Goal: Task Accomplishment & Management: Use online tool/utility

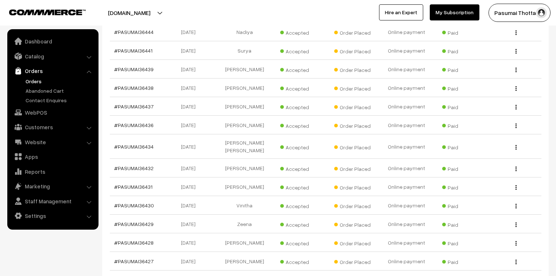
scroll to position [7085, 0]
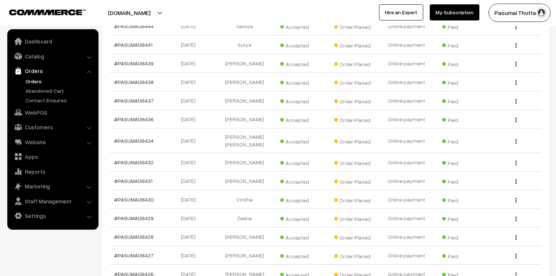
click at [455, 15] on link "My Subscription" at bounding box center [455, 12] width 50 height 16
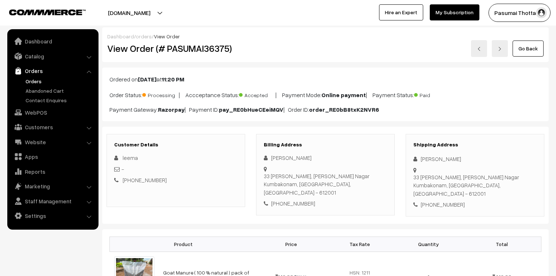
click at [35, 70] on link "Orders" at bounding box center [52, 70] width 87 height 13
click at [34, 80] on link "Orders" at bounding box center [60, 81] width 72 height 8
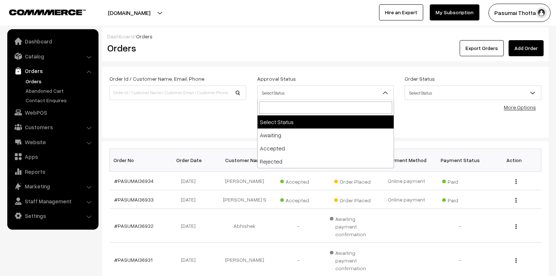
click at [335, 90] on span "Select Status" at bounding box center [326, 92] width 136 height 13
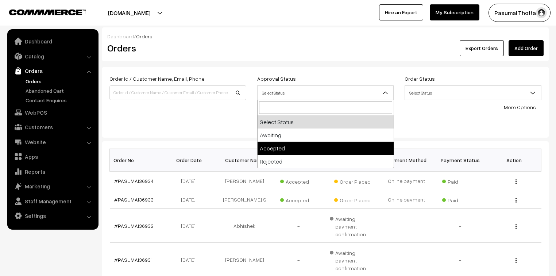
select select "1"
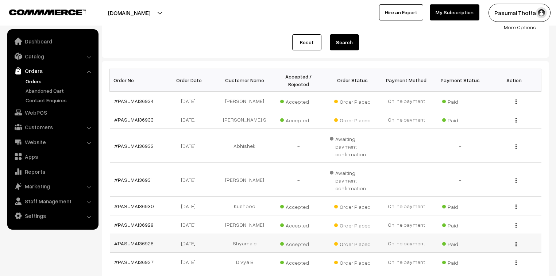
scroll to position [180, 0]
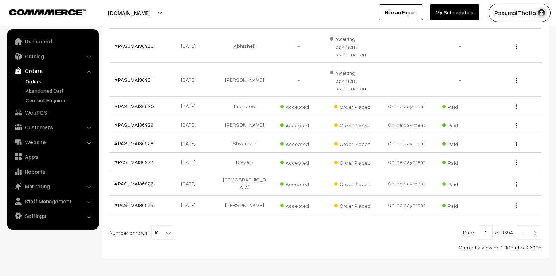
click at [166, 225] on span at bounding box center [169, 229] width 7 height 9
select select "100"
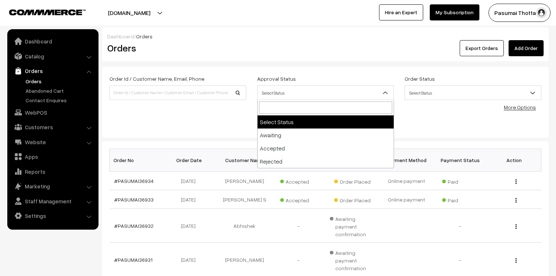
click at [282, 91] on span "Select Status" at bounding box center [326, 92] width 136 height 13
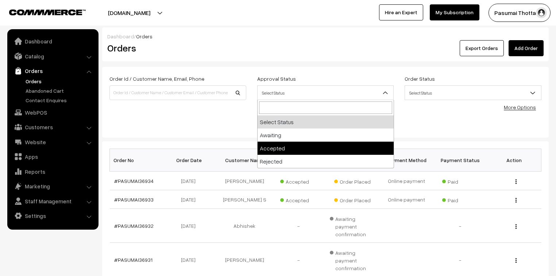
select select "1"
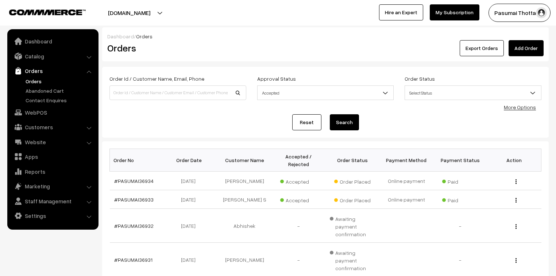
click at [340, 123] on button "Search" at bounding box center [344, 122] width 29 height 16
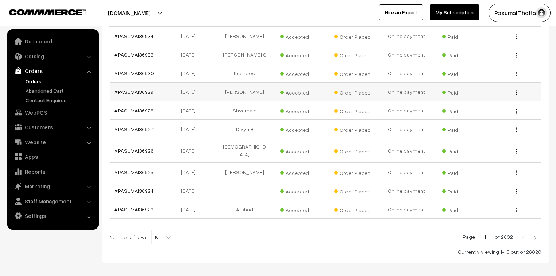
scroll to position [165, 0]
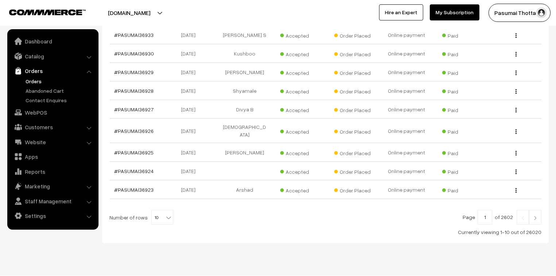
click at [165, 214] on b at bounding box center [168, 217] width 7 height 7
select select "100"
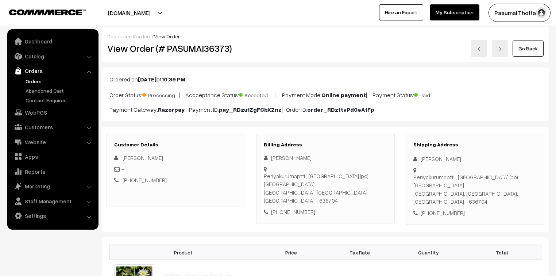
click at [33, 72] on link "Orders" at bounding box center [52, 70] width 87 height 13
click at [32, 79] on link "Orders" at bounding box center [60, 81] width 72 height 8
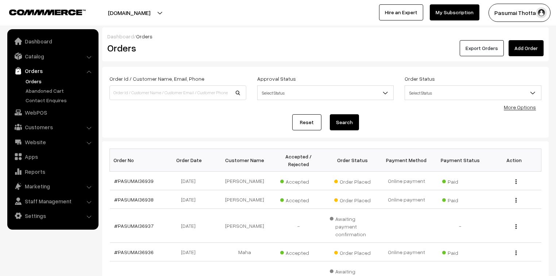
click at [471, 52] on button "Export Orders" at bounding box center [482, 48] width 44 height 16
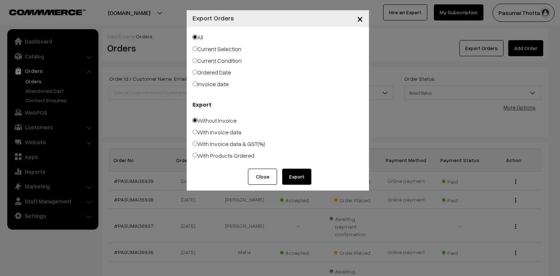
click at [210, 70] on label "Ordered Date" at bounding box center [212, 72] width 39 height 9
click at [197, 70] on input "Ordered Date" at bounding box center [195, 72] width 5 height 5
radio input "true"
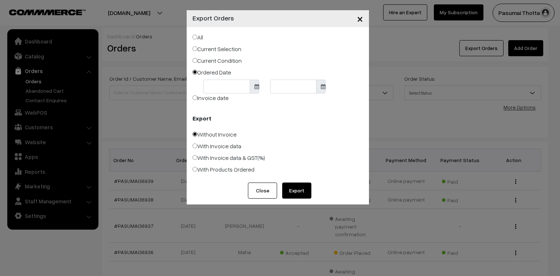
click at [218, 84] on body "Thank you for showing interest. Our team will call you shortly. Close pasumaith…" at bounding box center [280, 255] width 560 height 510
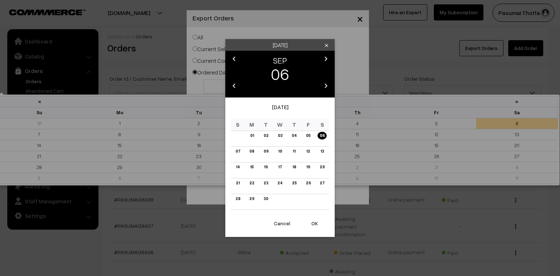
click at [315, 220] on button "OK" at bounding box center [314, 223] width 29 height 16
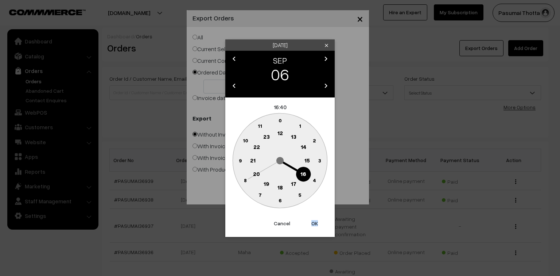
click at [314, 220] on button "OK" at bounding box center [314, 223] width 29 height 16
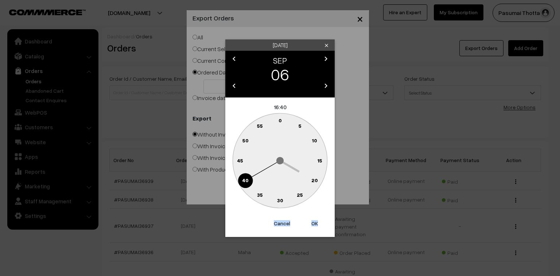
click at [314, 220] on button "OK" at bounding box center [314, 223] width 29 height 16
type input "[DATE]"
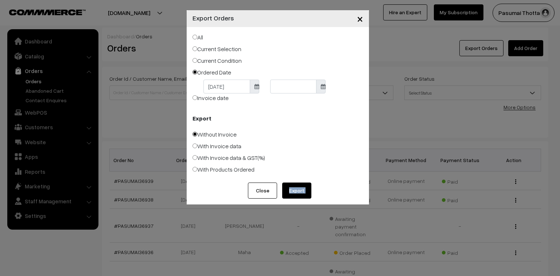
click at [314, 220] on div "× Export Orders All Current Selection Current Condition Ordered Date 06-09-2025" at bounding box center [280, 138] width 560 height 276
click at [284, 92] on body "Thank you for showing interest. Our team will call you shortly. Close pasumaith…" at bounding box center [280, 255] width 560 height 510
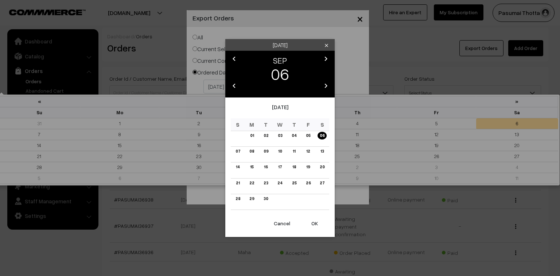
click at [311, 220] on button "OK" at bounding box center [314, 223] width 29 height 16
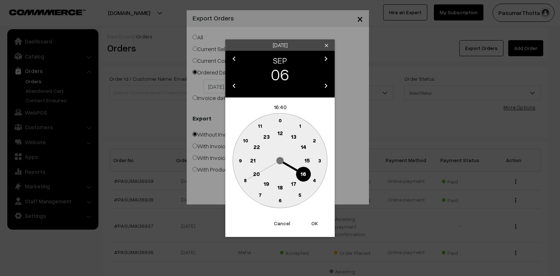
click at [311, 220] on button "OK" at bounding box center [314, 223] width 29 height 16
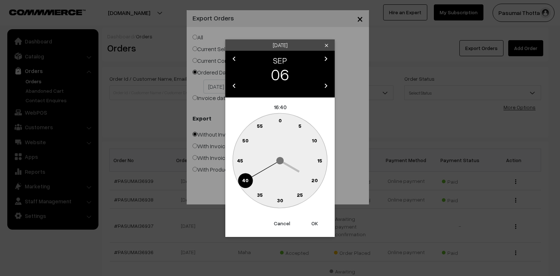
click at [311, 220] on button "OK" at bounding box center [314, 223] width 29 height 16
type input "[DATE]"
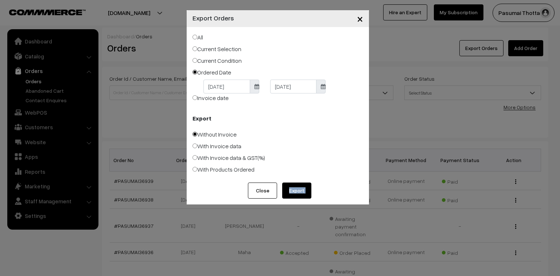
click at [303, 196] on button "Export" at bounding box center [296, 190] width 29 height 16
click at [361, 21] on span "×" at bounding box center [360, 18] width 6 height 13
